Goal: Information Seeking & Learning: Learn about a topic

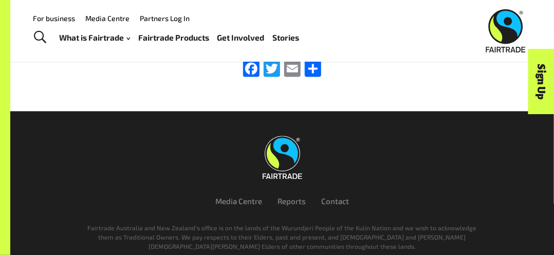
scroll to position [2025, 0]
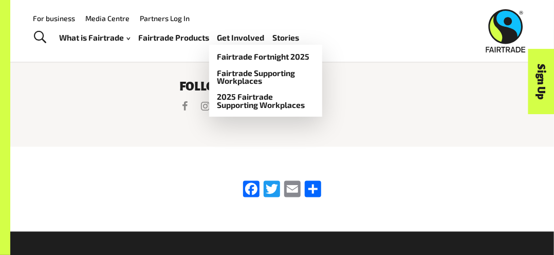
click at [244, 40] on link "Get Involved" at bounding box center [240, 37] width 47 height 14
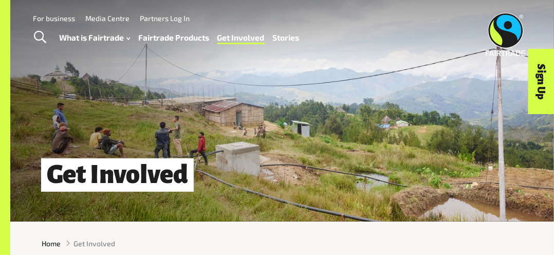
click at [118, 15] on link "Media Centre" at bounding box center [107, 18] width 44 height 9
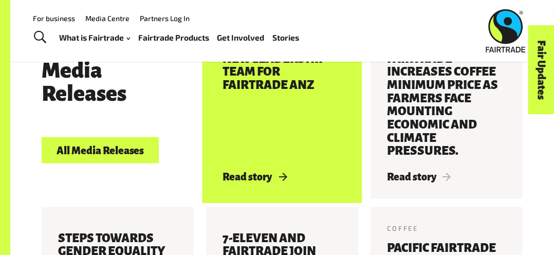
scroll to position [359, 0]
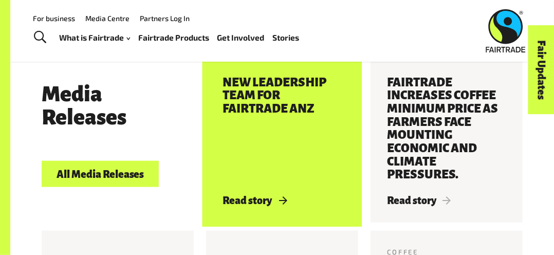
click at [275, 97] on h3 "New Leadership Team for Fairtrade ANZ" at bounding box center [281, 128] width 119 height 105
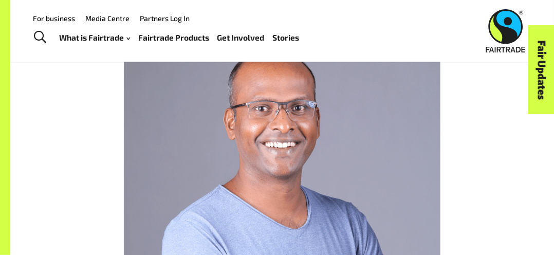
scroll to position [1849, 0]
